Goal: Task Accomplishment & Management: Use online tool/utility

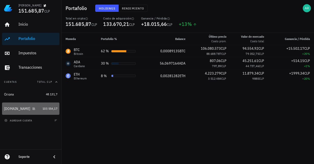
click at [13, 110] on div "[DOMAIN_NAME]" at bounding box center [17, 109] width 26 height 4
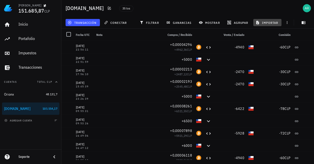
click at [274, 23] on span "importar" at bounding box center [268, 23] width 22 height 4
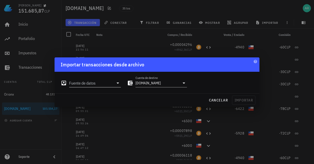
click at [119, 84] on icon at bounding box center [118, 83] width 6 height 6
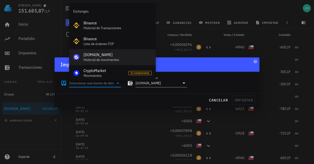
click at [99, 58] on div "Historial de movimientos" at bounding box center [118, 60] width 68 height 4
type input "[DOMAIN_NAME] (Historial de movimientos)"
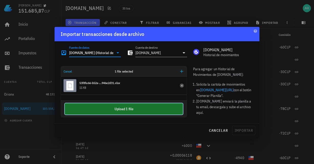
click at [123, 110] on button "Upload 1 file" at bounding box center [124, 108] width 118 height 11
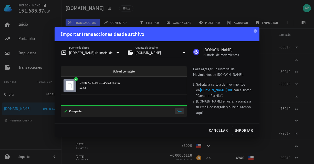
click at [180, 113] on button "Done" at bounding box center [179, 111] width 9 height 6
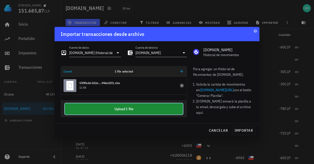
click at [124, 104] on button "Upload 1 file" at bounding box center [124, 108] width 118 height 11
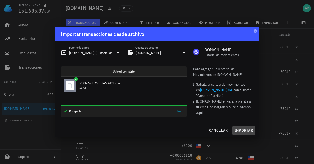
click at [247, 131] on span "importar" at bounding box center [244, 130] width 19 height 5
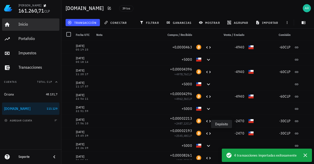
click at [14, 22] on link "Inicio" at bounding box center [30, 24] width 57 height 12
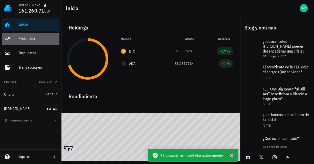
click at [26, 37] on div "Portafolio" at bounding box center [37, 38] width 39 height 5
